Goal: Task Accomplishment & Management: Manage account settings

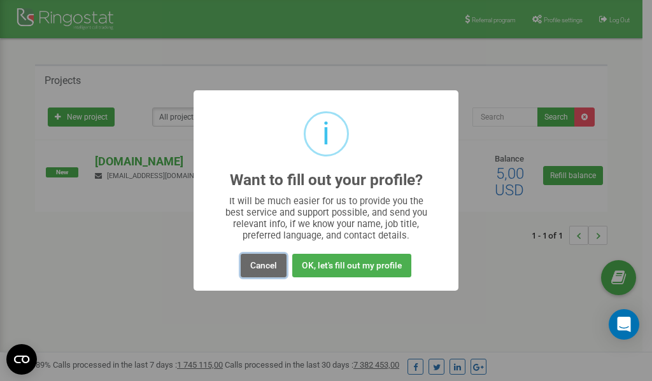
click at [263, 269] on button "Cancel" at bounding box center [264, 266] width 46 height 24
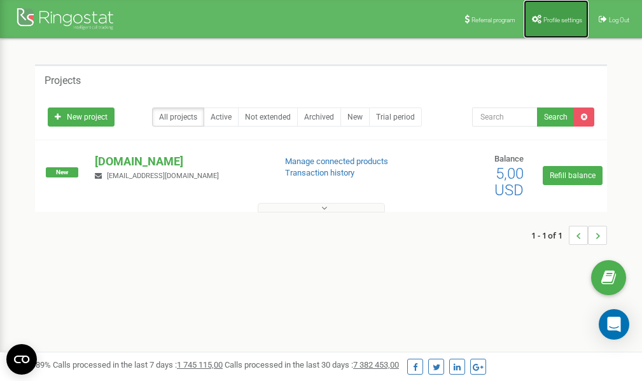
click at [556, 15] on link "Profile settings" at bounding box center [556, 19] width 65 height 38
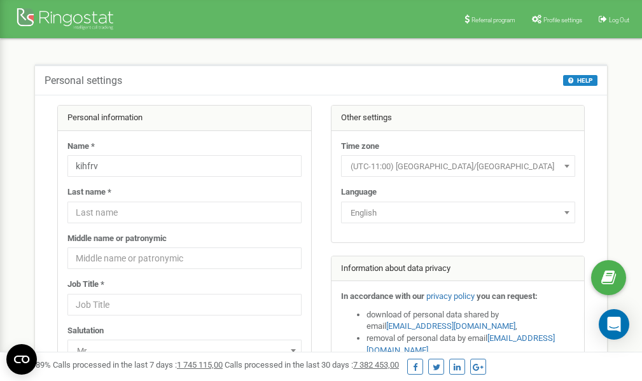
scroll to position [64, 0]
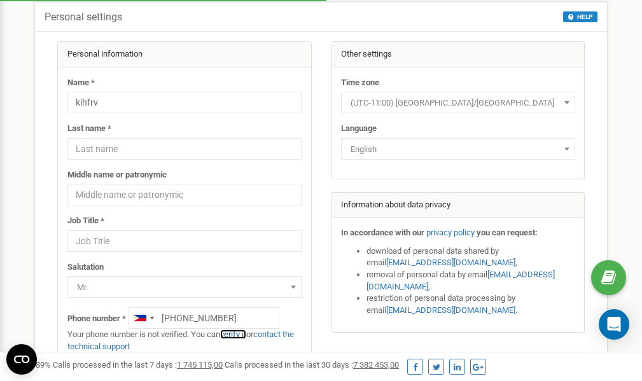
click at [241, 336] on link "verify it" at bounding box center [233, 335] width 26 height 10
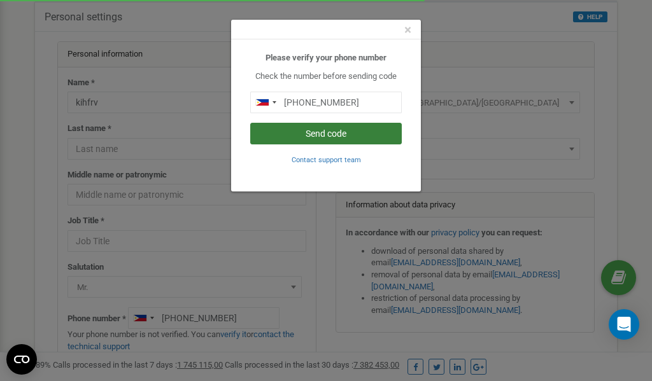
click at [317, 132] on button "Send code" at bounding box center [325, 134] width 151 height 22
